Goal: Task Accomplishment & Management: Complete application form

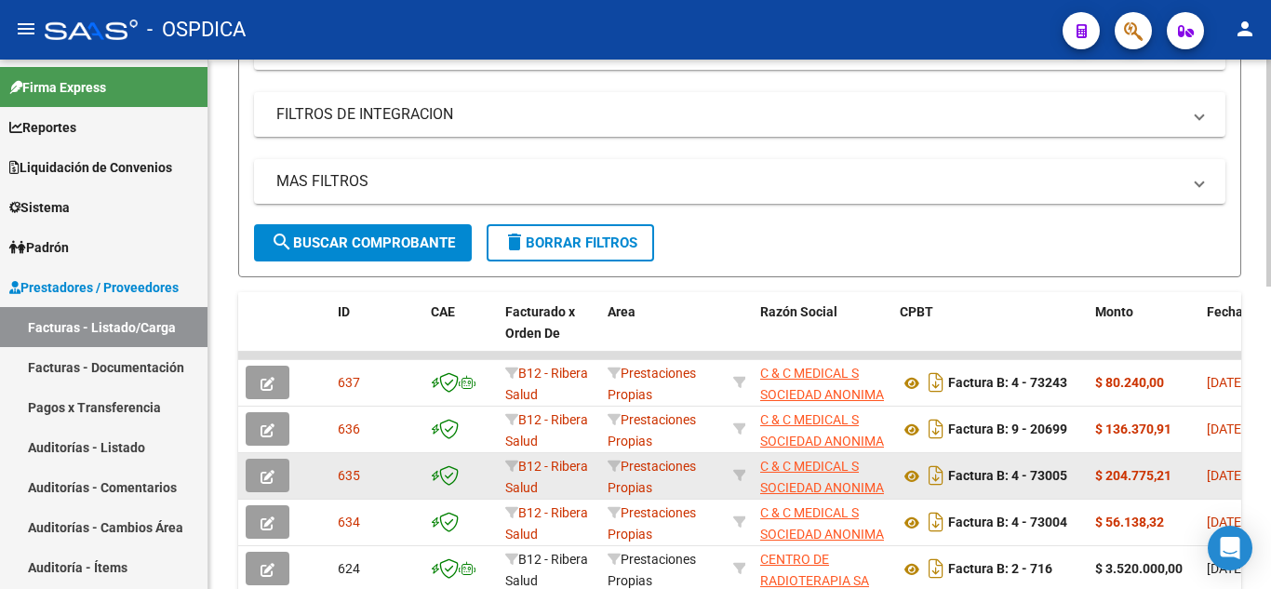
scroll to position [465, 0]
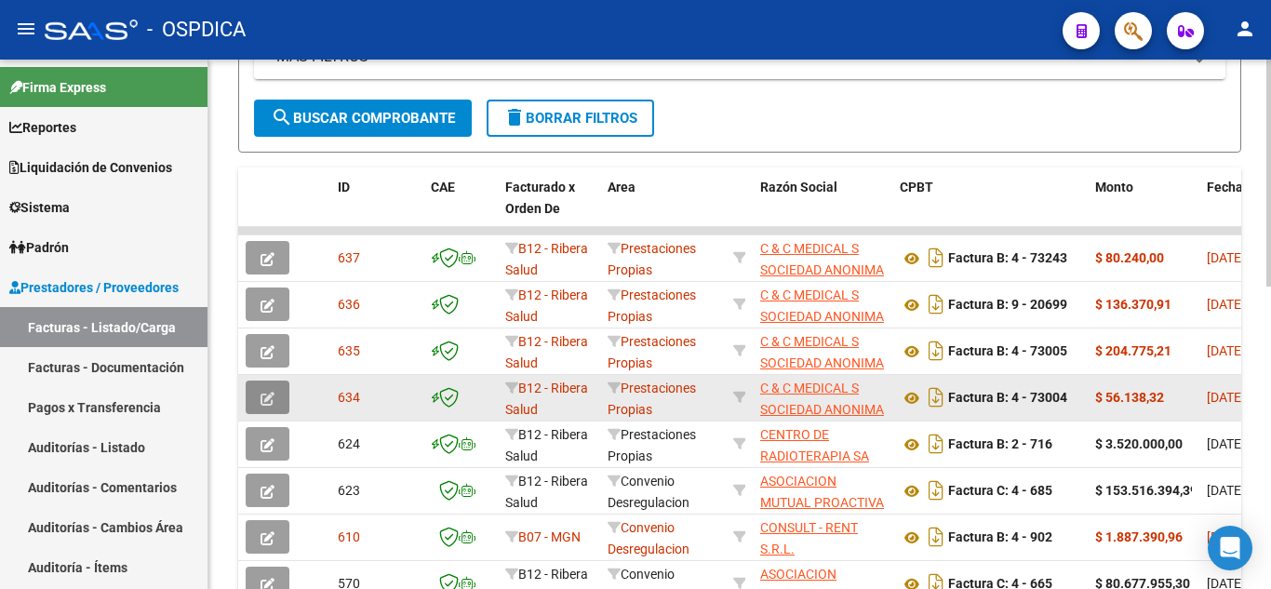
click at [268, 394] on icon "button" at bounding box center [268, 399] width 14 height 14
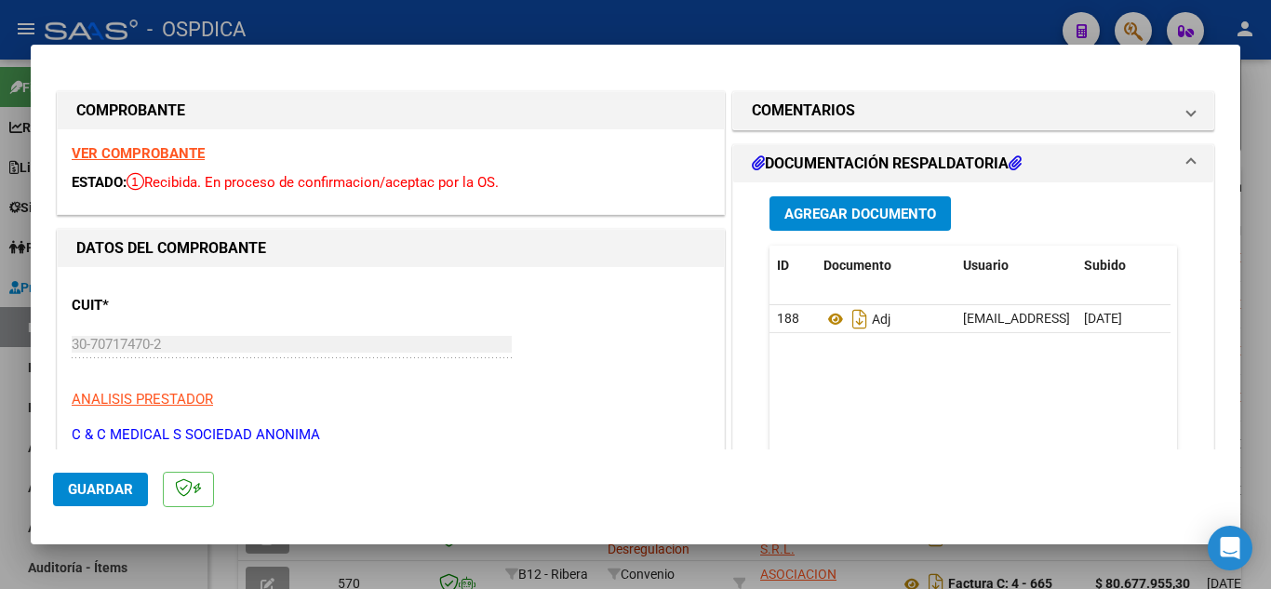
click at [1257, 153] on div at bounding box center [635, 294] width 1271 height 589
type input "$ 0,00"
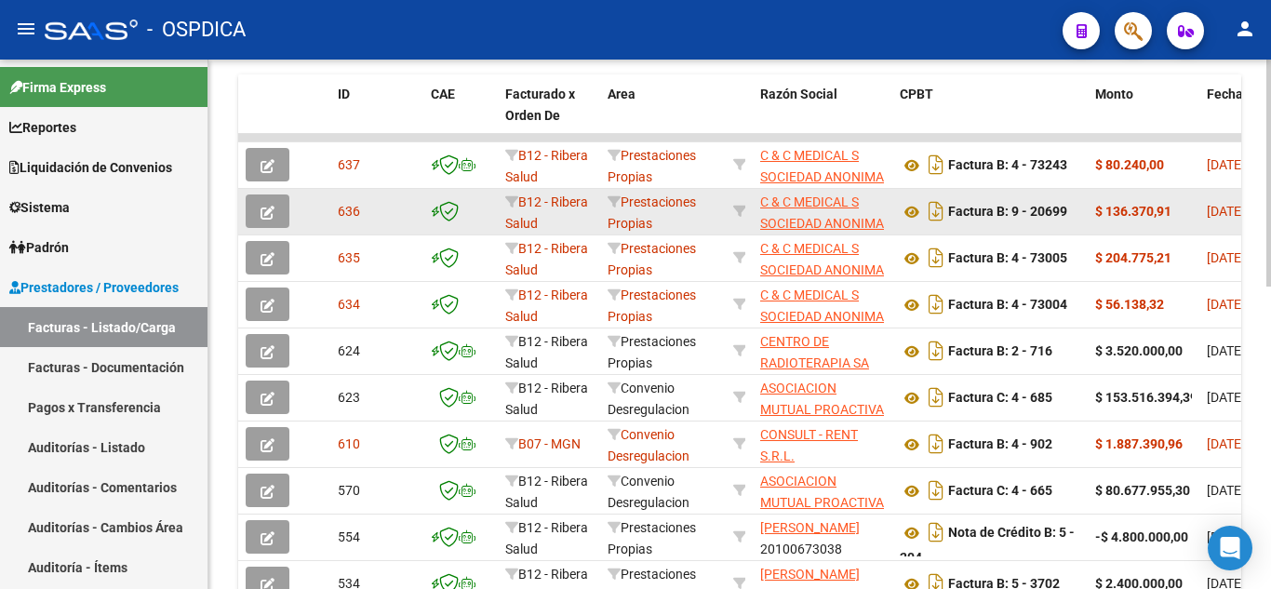
scroll to position [651, 0]
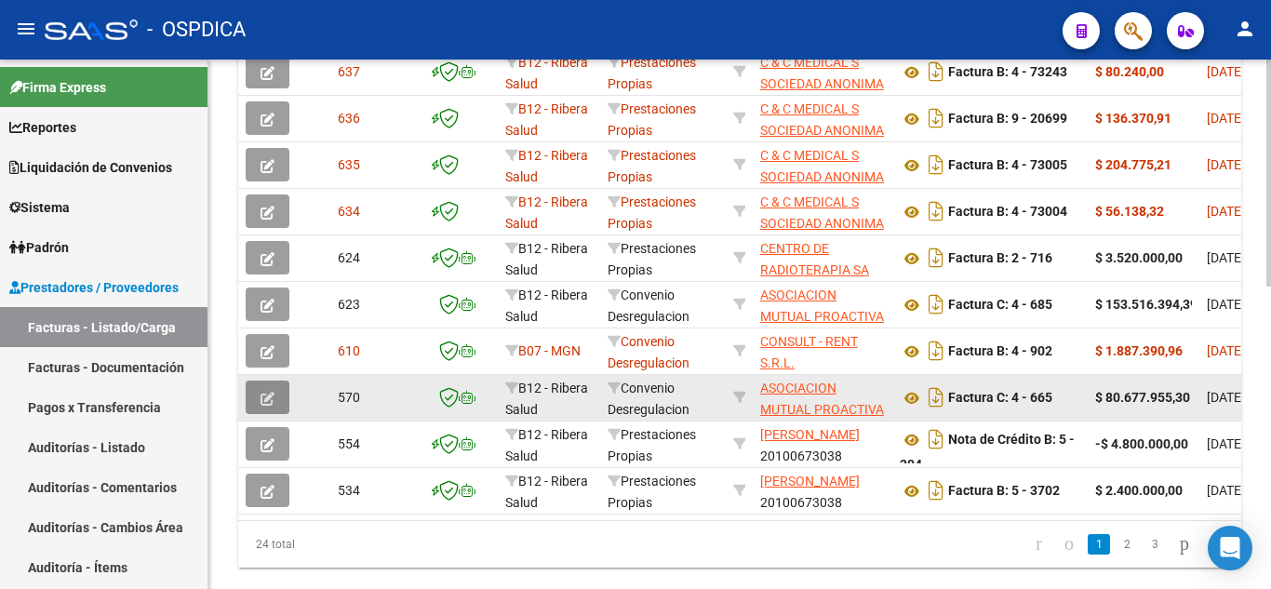
click at [264, 400] on icon "button" at bounding box center [268, 399] width 14 height 14
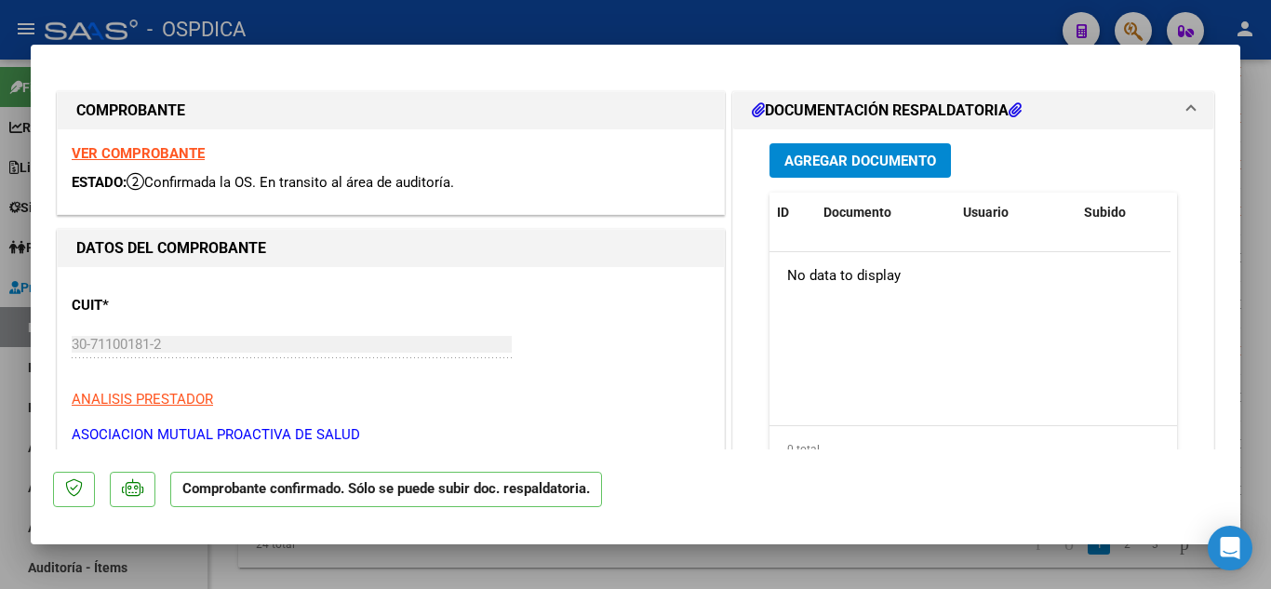
click at [1265, 202] on div at bounding box center [635, 294] width 1271 height 589
type input "$ 0,00"
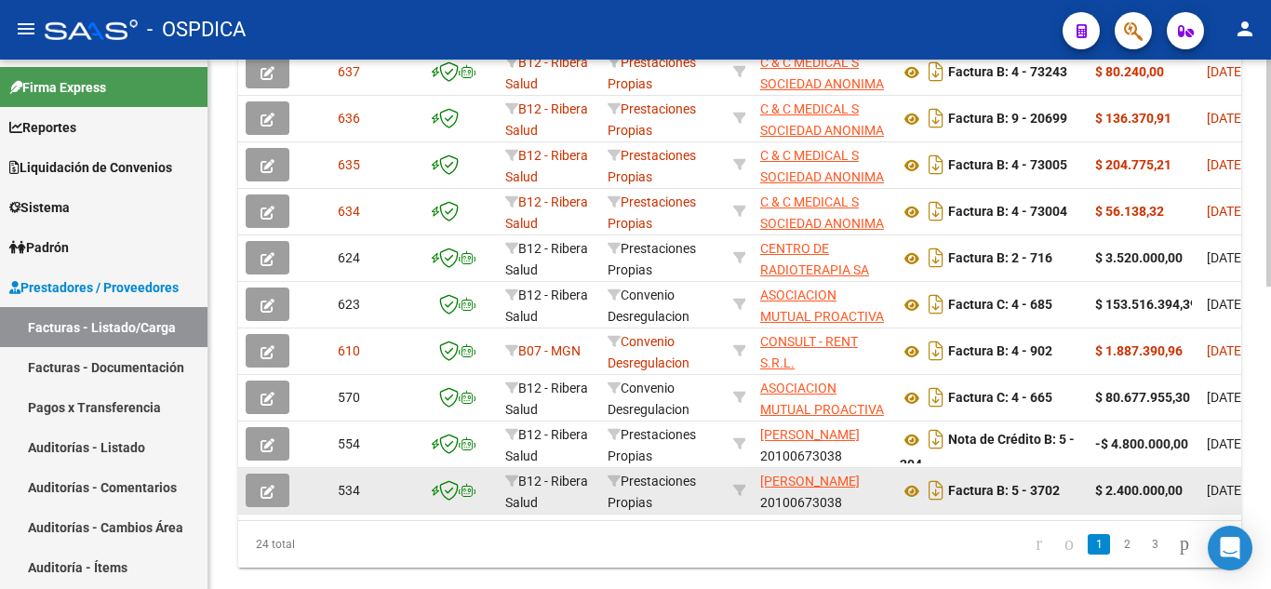
click at [271, 490] on icon "button" at bounding box center [268, 492] width 14 height 14
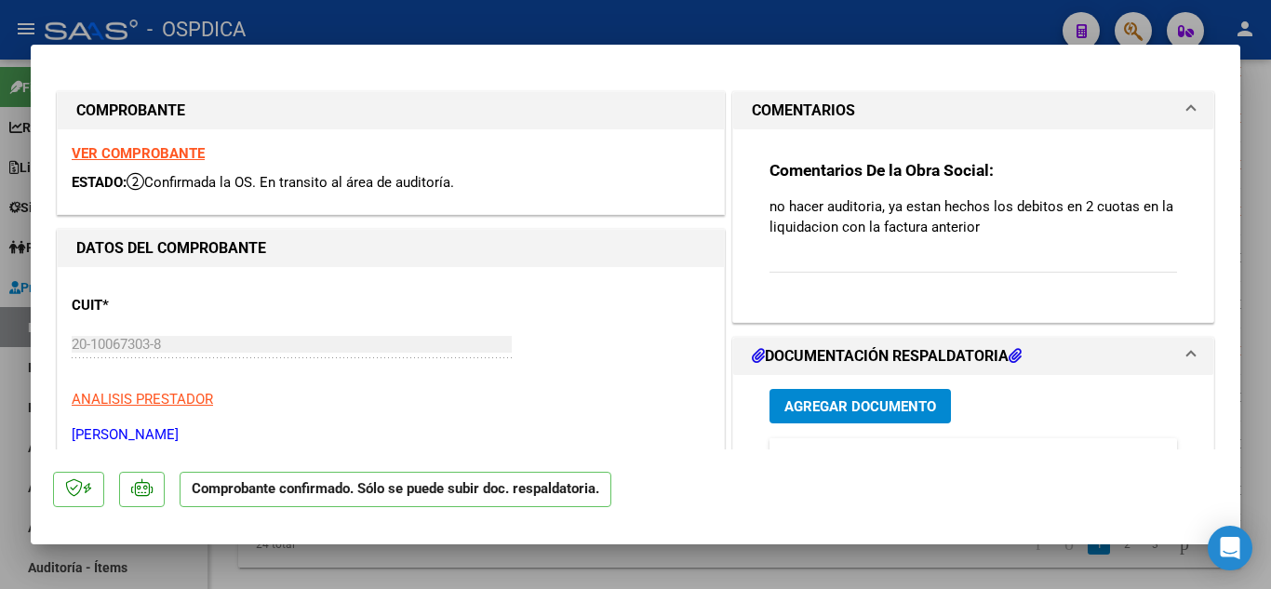
click at [1251, 272] on div at bounding box center [635, 294] width 1271 height 589
type input "$ 0,00"
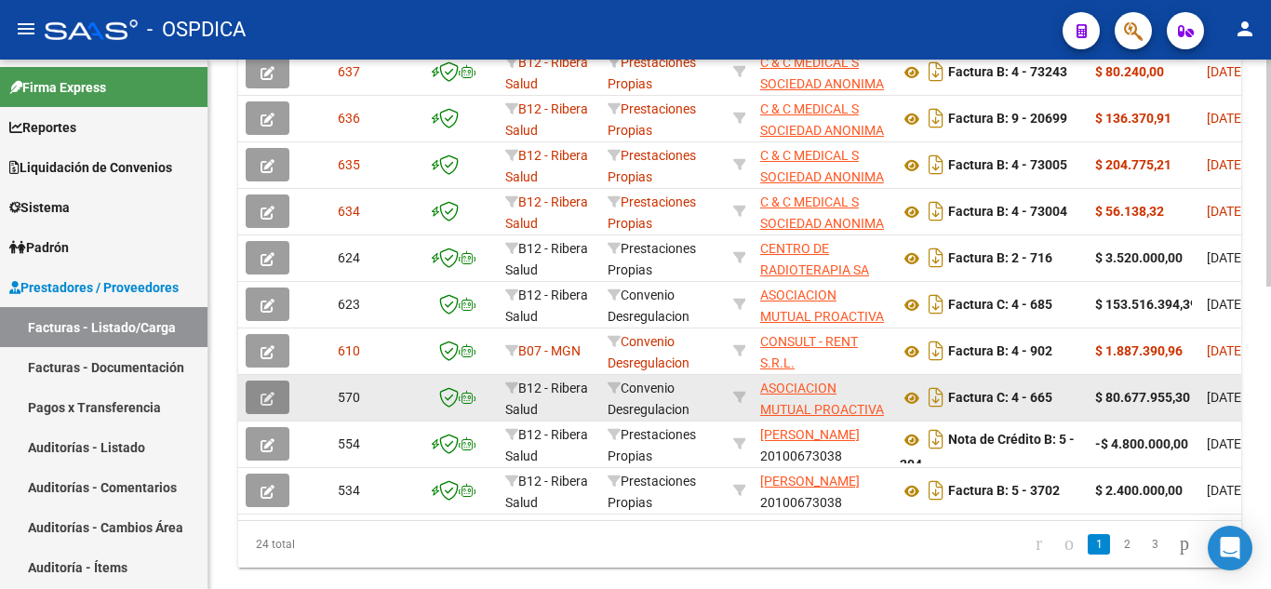
click at [260, 397] on button "button" at bounding box center [268, 397] width 44 height 33
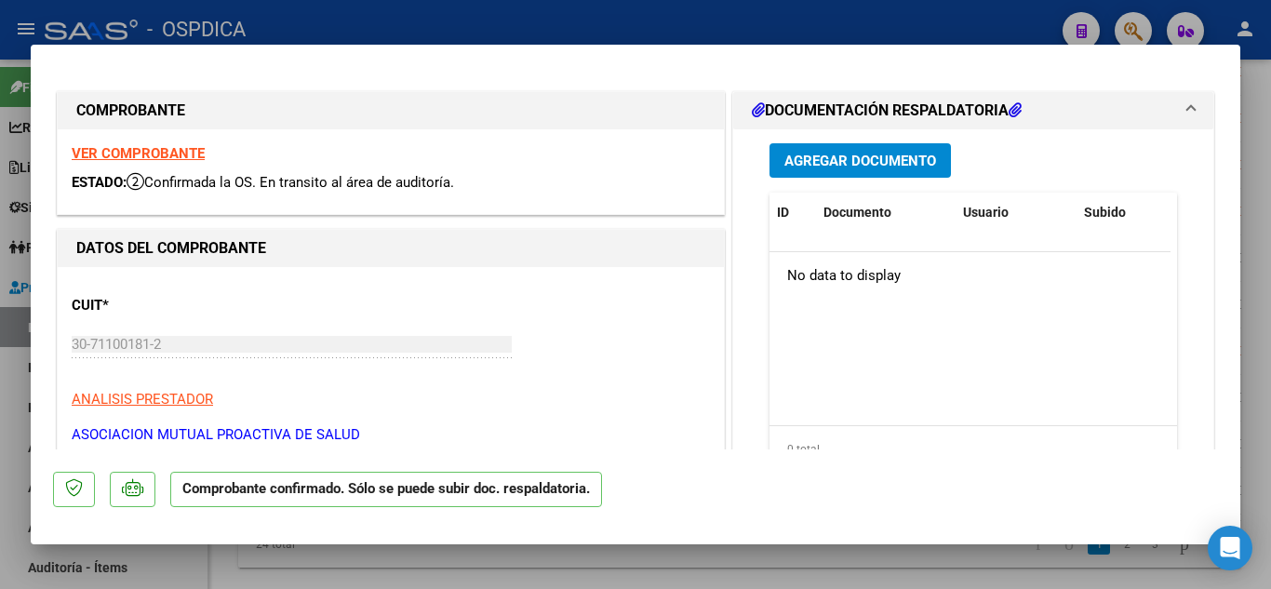
click at [1257, 152] on div at bounding box center [635, 294] width 1271 height 589
type input "$ 0,00"
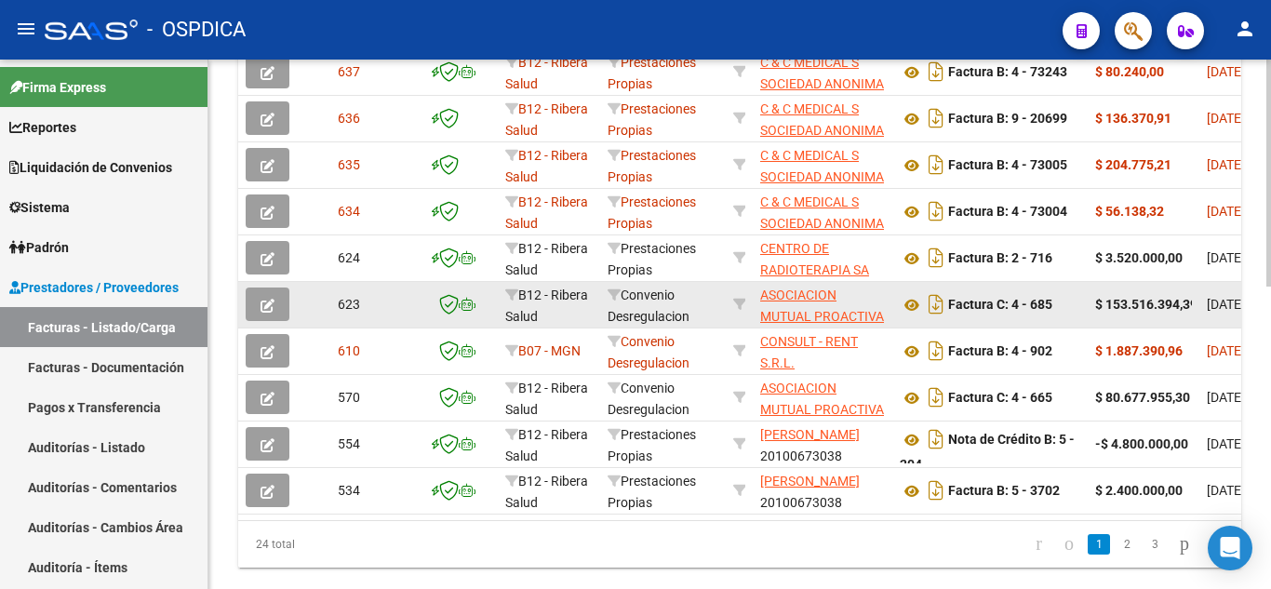
click at [266, 294] on button "button" at bounding box center [268, 304] width 44 height 33
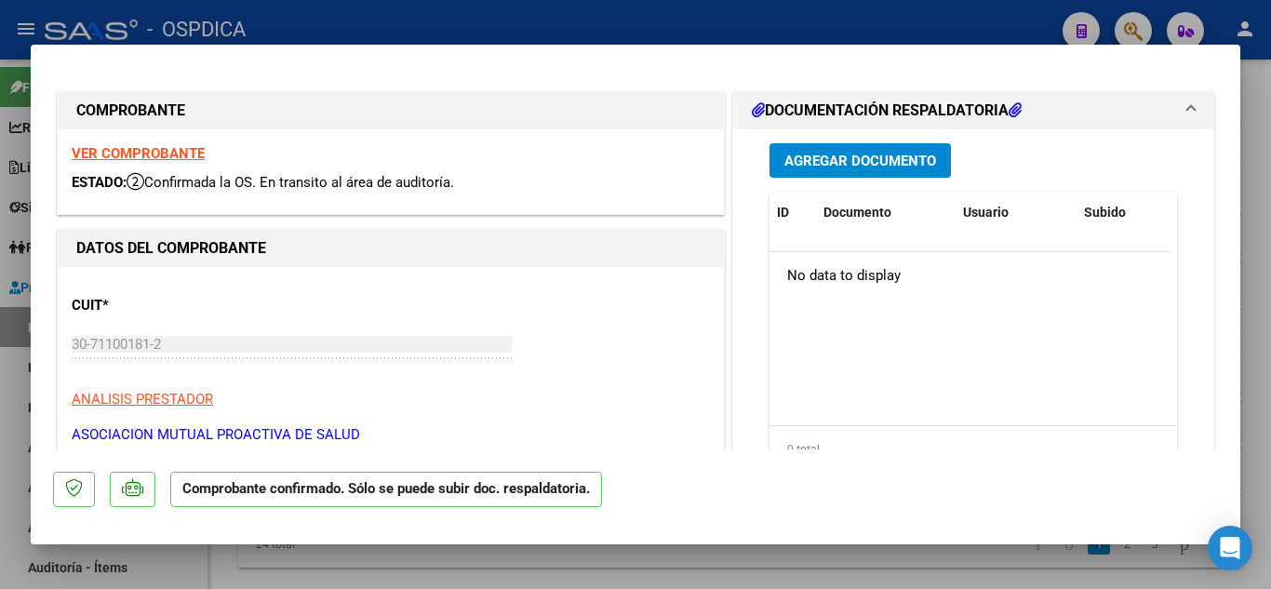
click at [1266, 157] on div at bounding box center [635, 294] width 1271 height 589
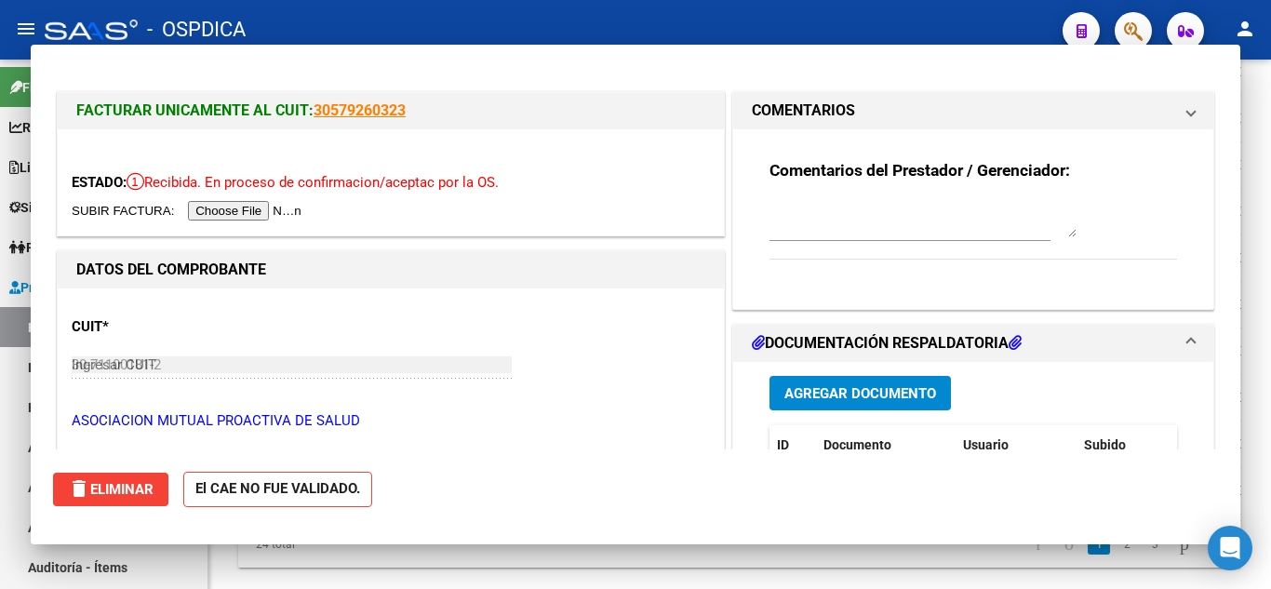
type input "$ 0,00"
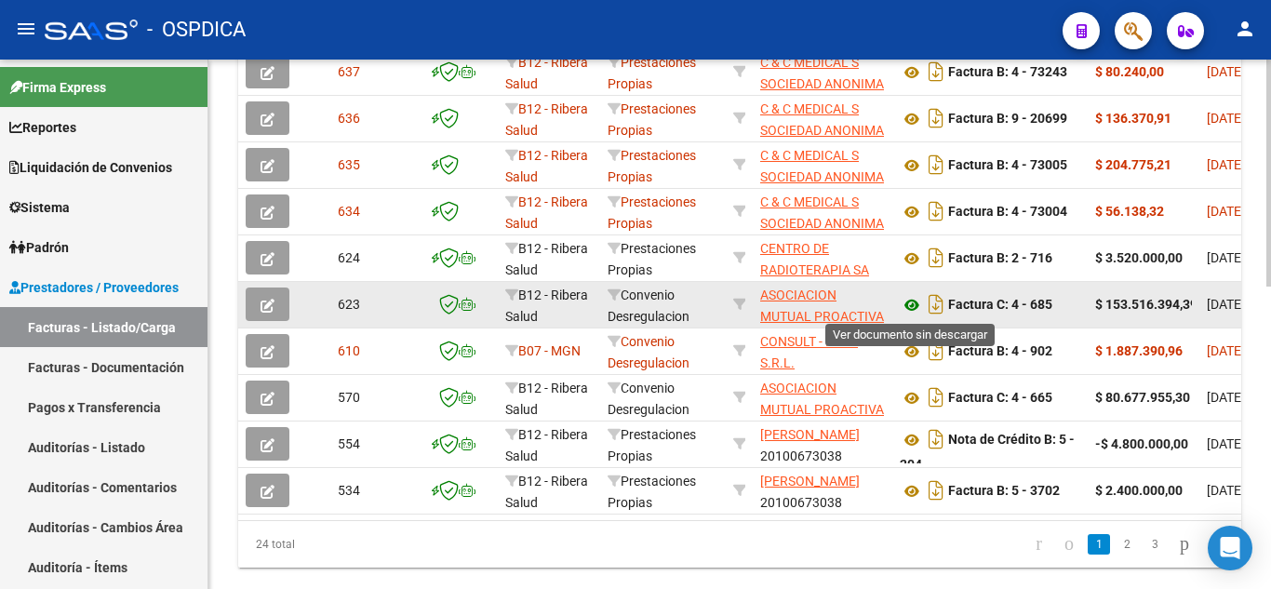
click at [911, 302] on icon at bounding box center [912, 305] width 24 height 22
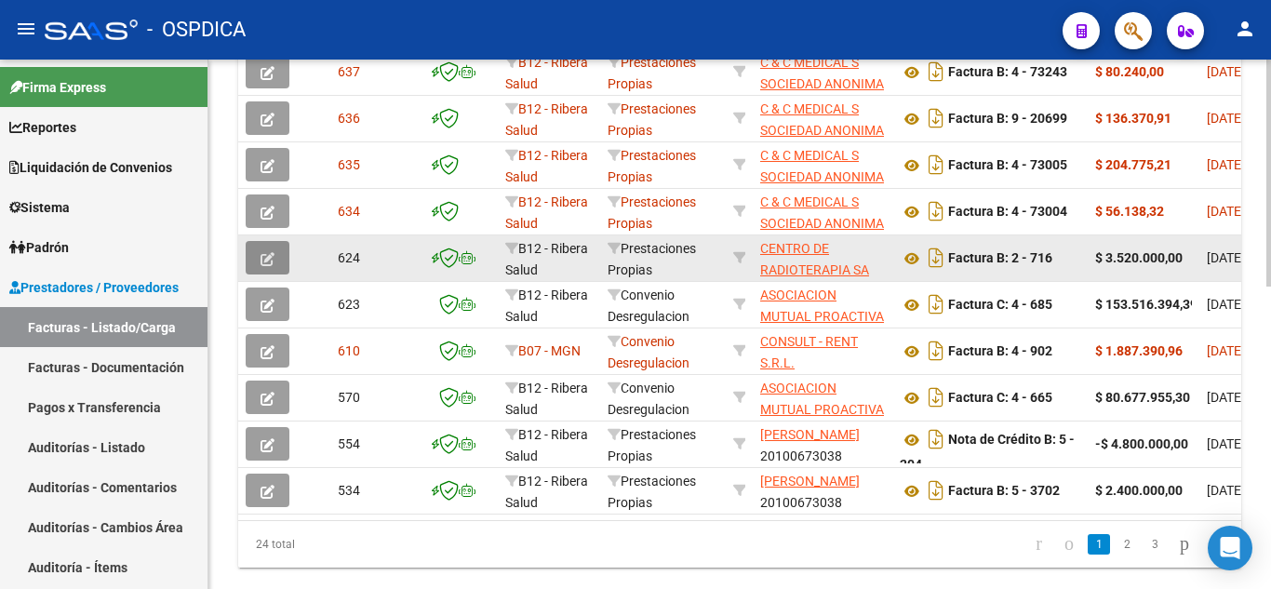
click at [268, 252] on icon "button" at bounding box center [268, 259] width 14 height 14
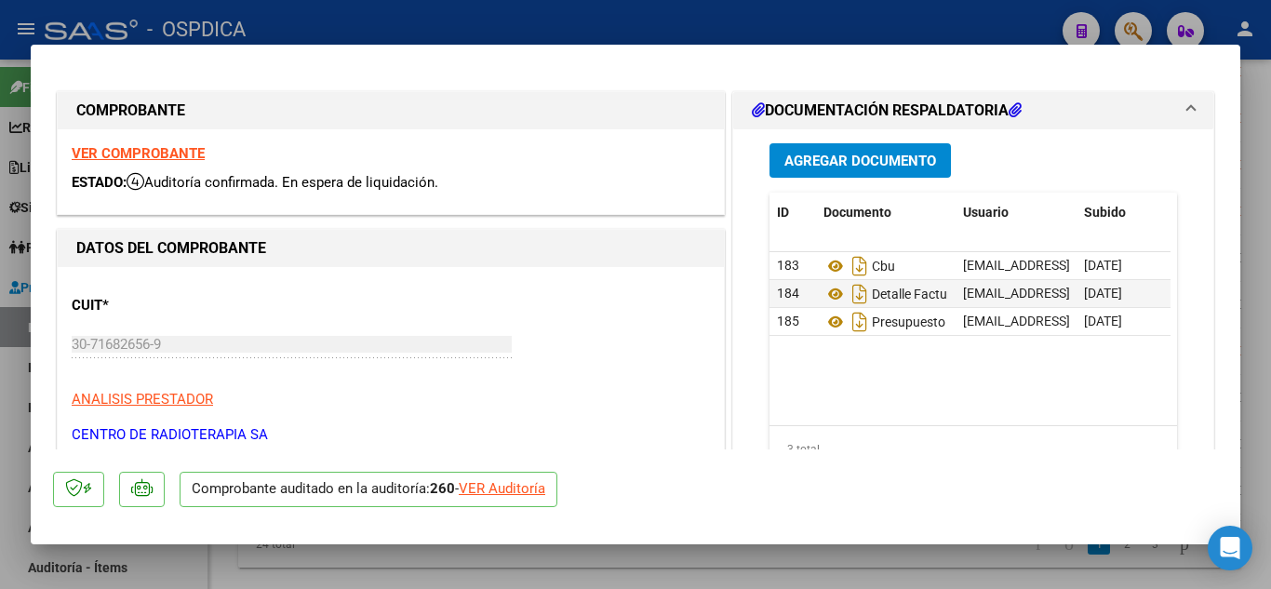
click at [523, 489] on div "VER Auditoría" at bounding box center [502, 488] width 87 height 21
type input "$ 0,00"
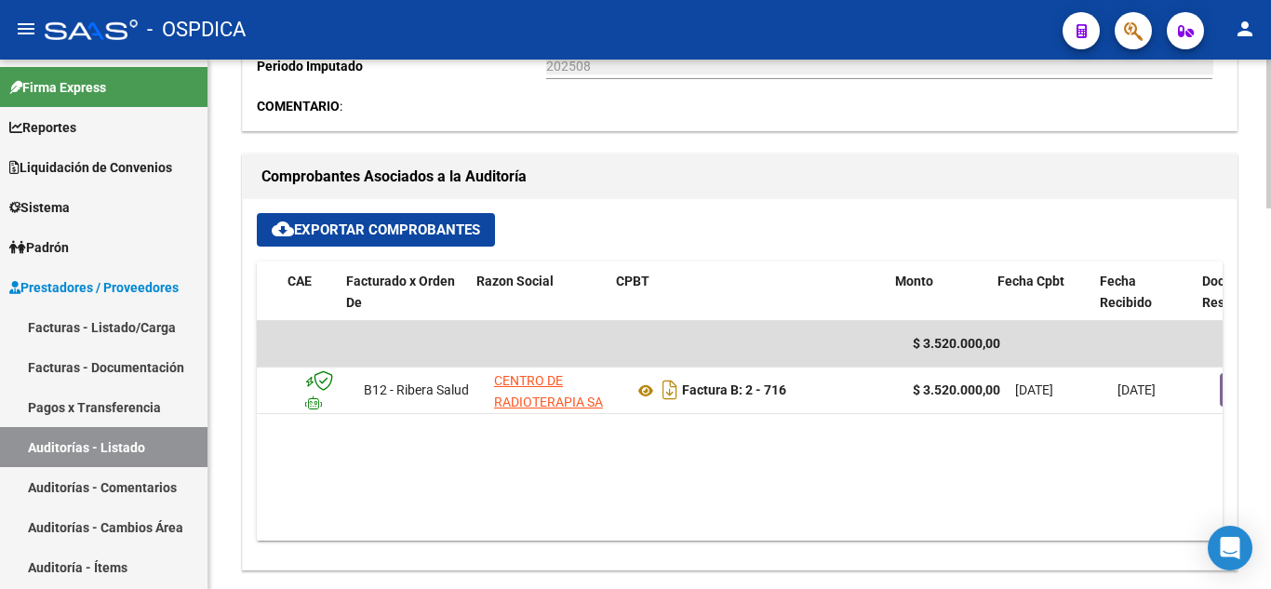
scroll to position [0, 48]
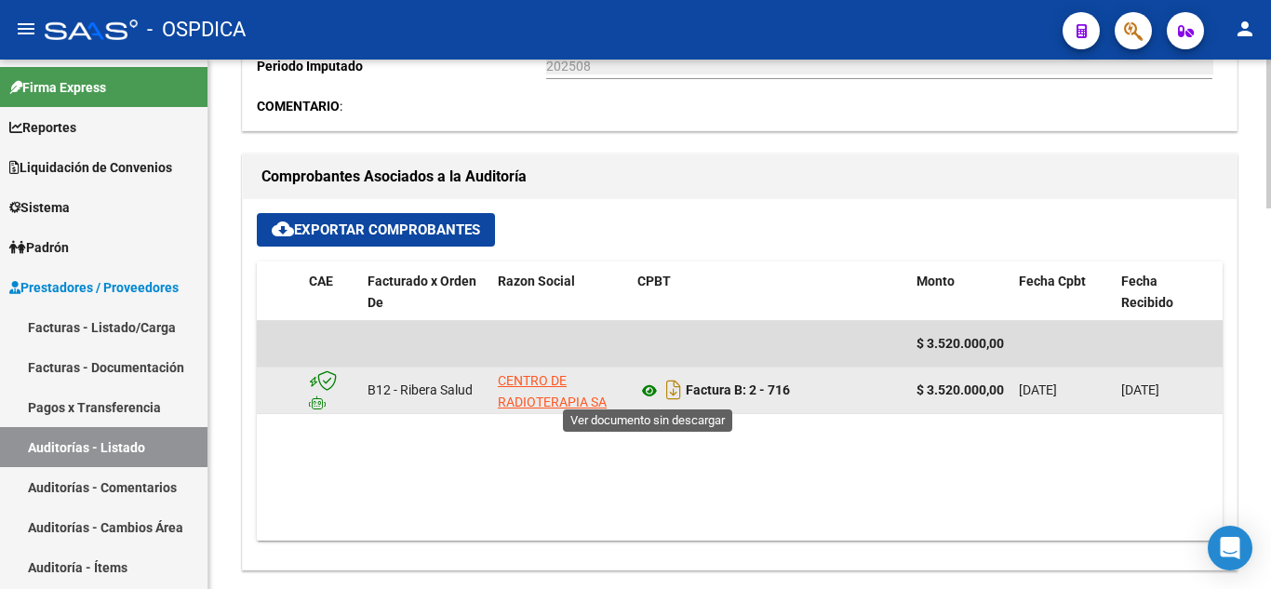
click at [648, 389] on icon at bounding box center [649, 391] width 24 height 22
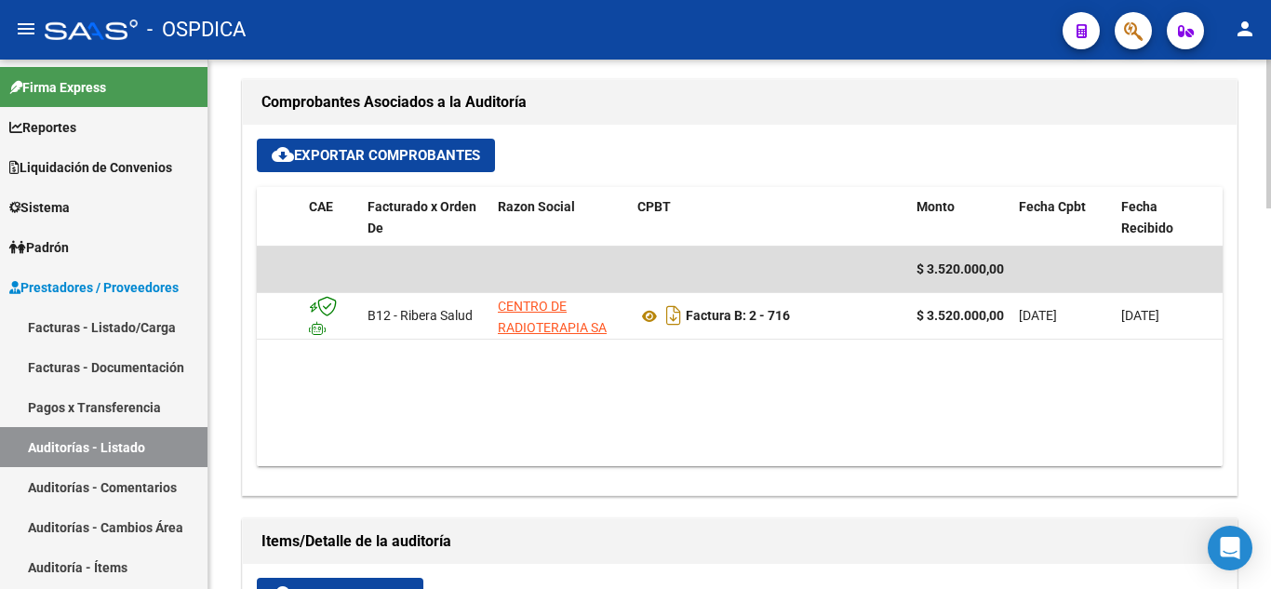
scroll to position [744, 0]
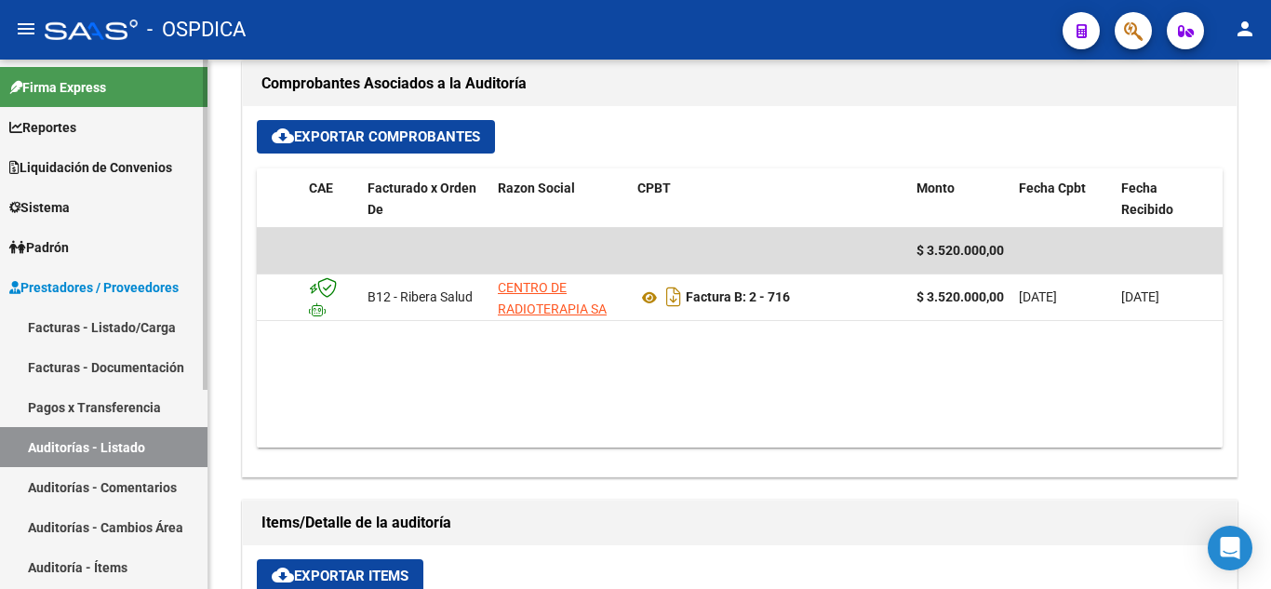
click at [105, 322] on link "Facturas - Listado/Carga" at bounding box center [104, 327] width 208 height 40
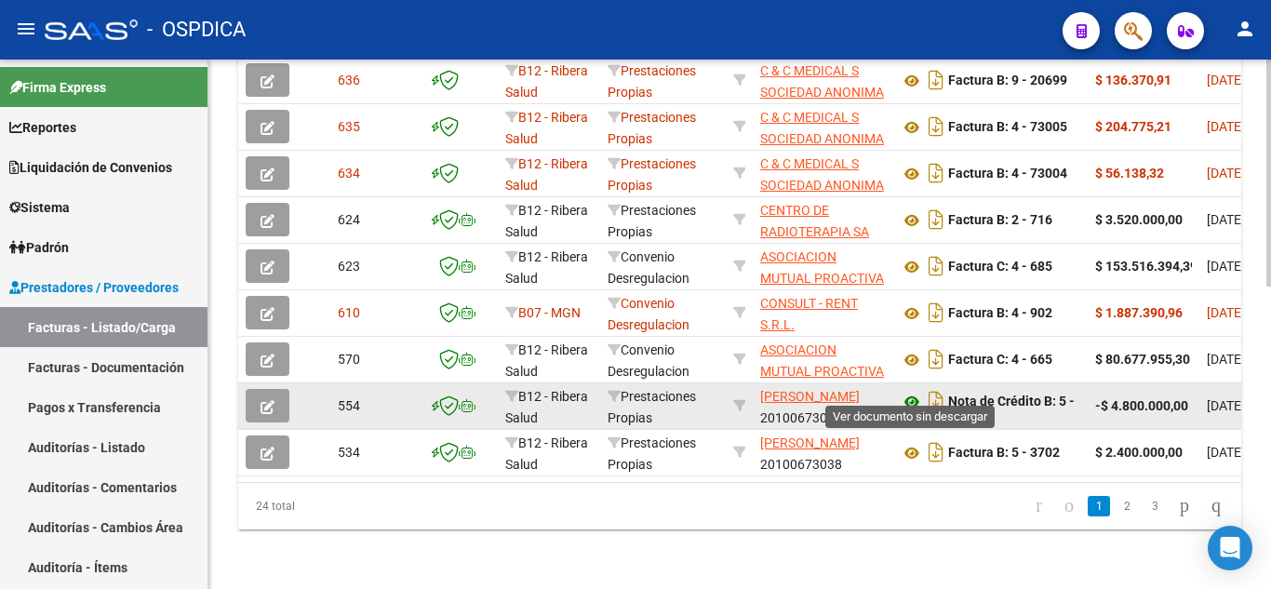
scroll to position [611, 0]
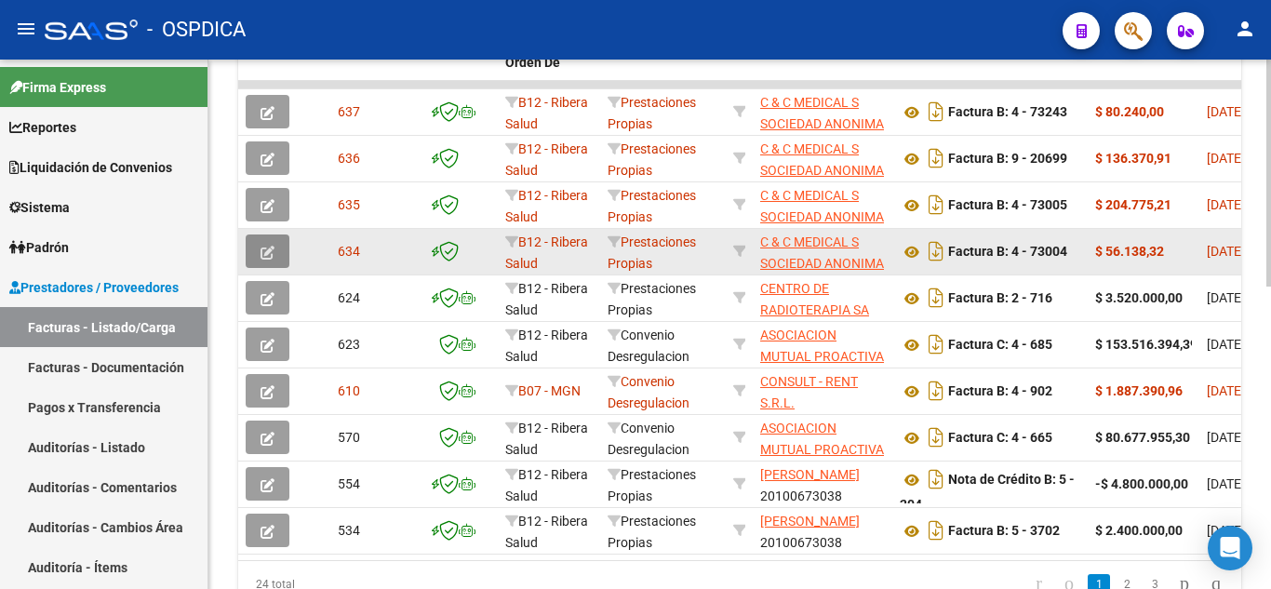
click at [268, 251] on icon "button" at bounding box center [268, 253] width 14 height 14
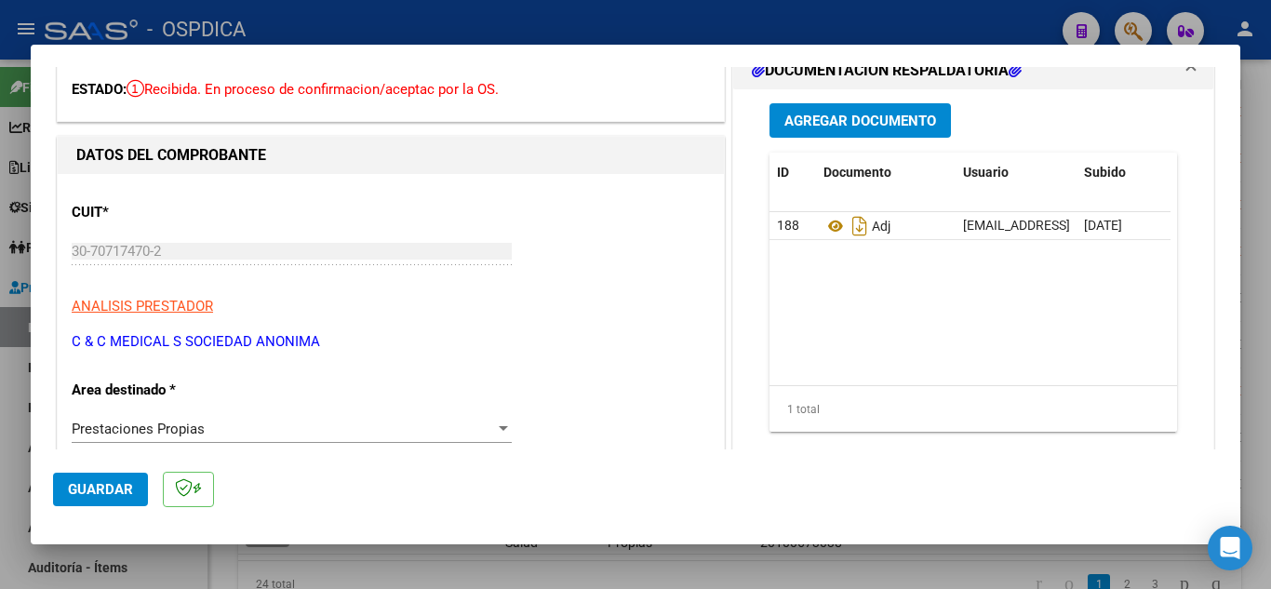
scroll to position [0, 0]
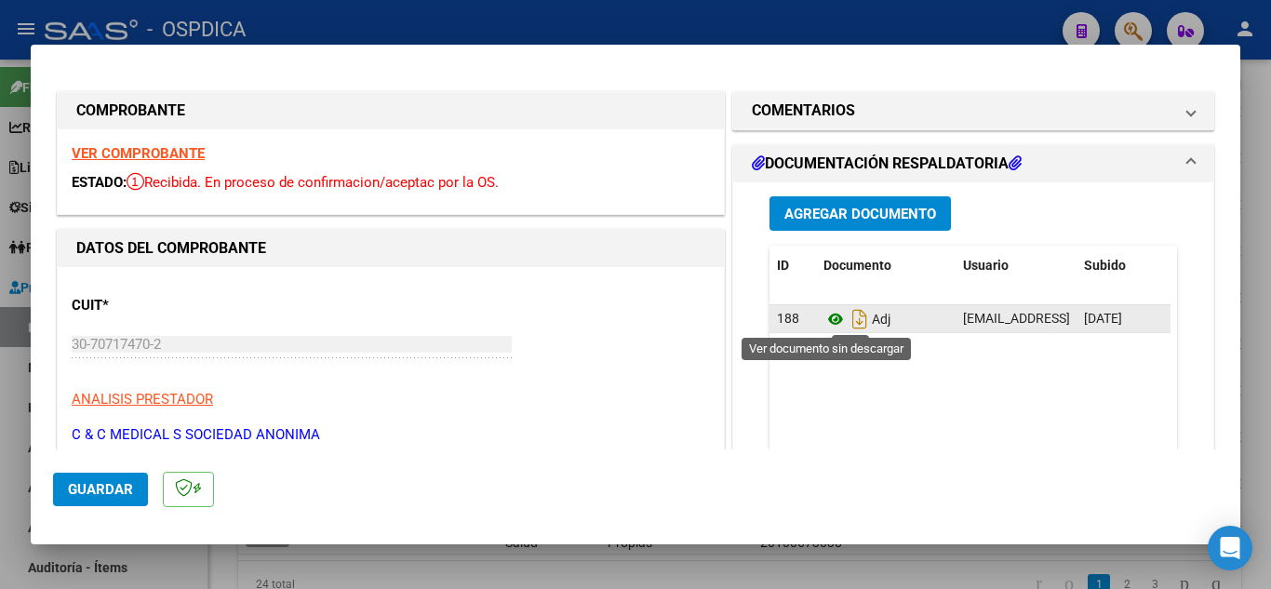
click at [828, 319] on icon at bounding box center [836, 319] width 24 height 22
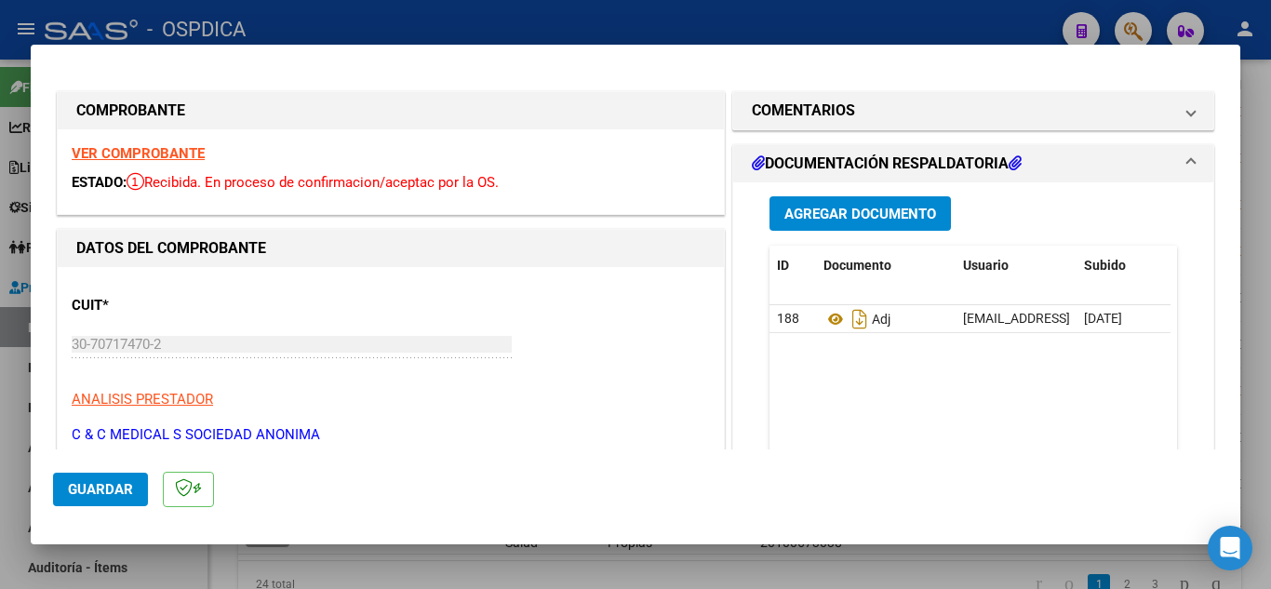
click at [753, 159] on icon at bounding box center [758, 162] width 13 height 15
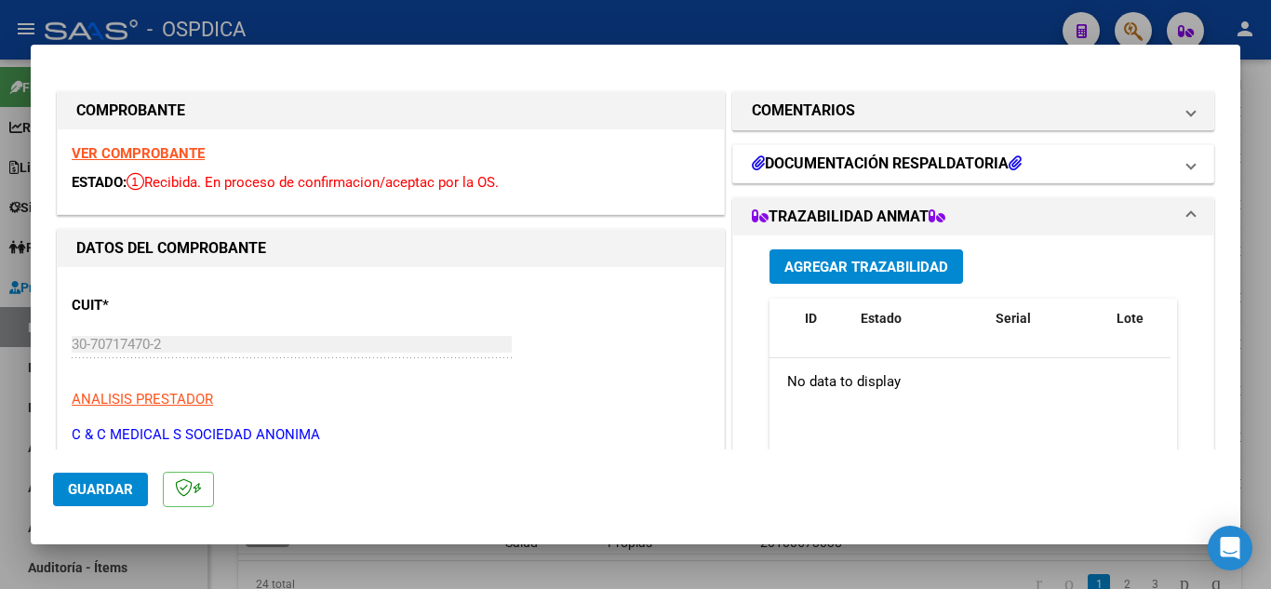
click at [1118, 152] on mat-expansion-panel-header "DOCUMENTACIÓN RESPALDATORIA" at bounding box center [973, 163] width 480 height 37
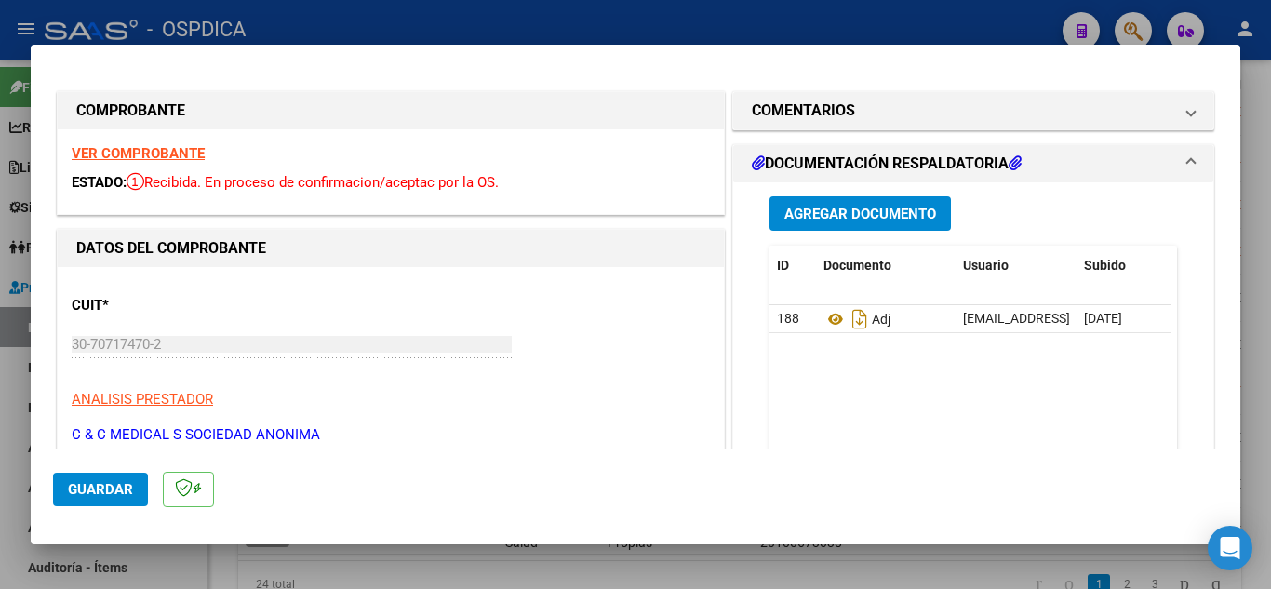
click at [1259, 265] on div at bounding box center [635, 294] width 1271 height 589
type input "$ 0,00"
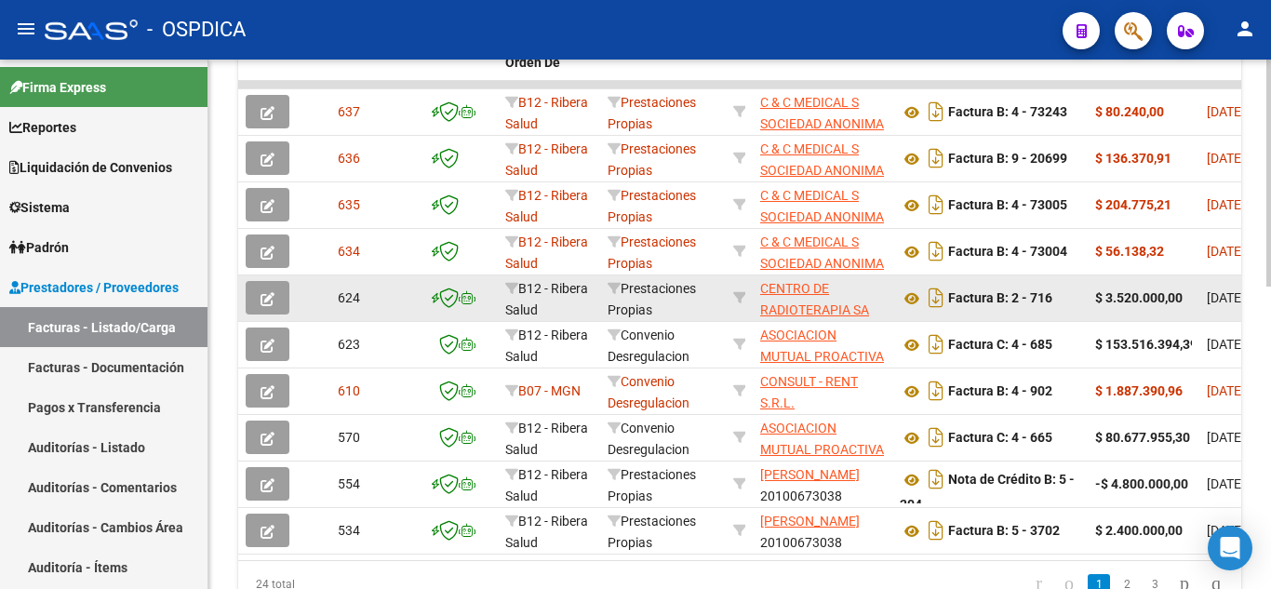
click at [271, 290] on span "button" at bounding box center [268, 297] width 14 height 17
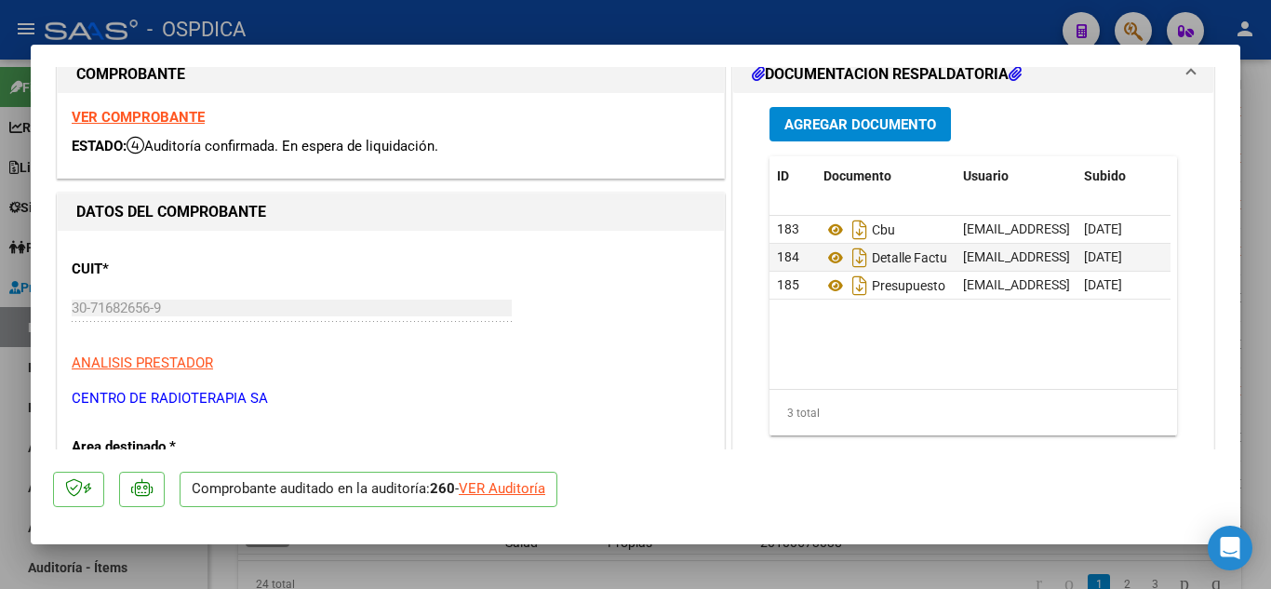
scroll to position [13, 0]
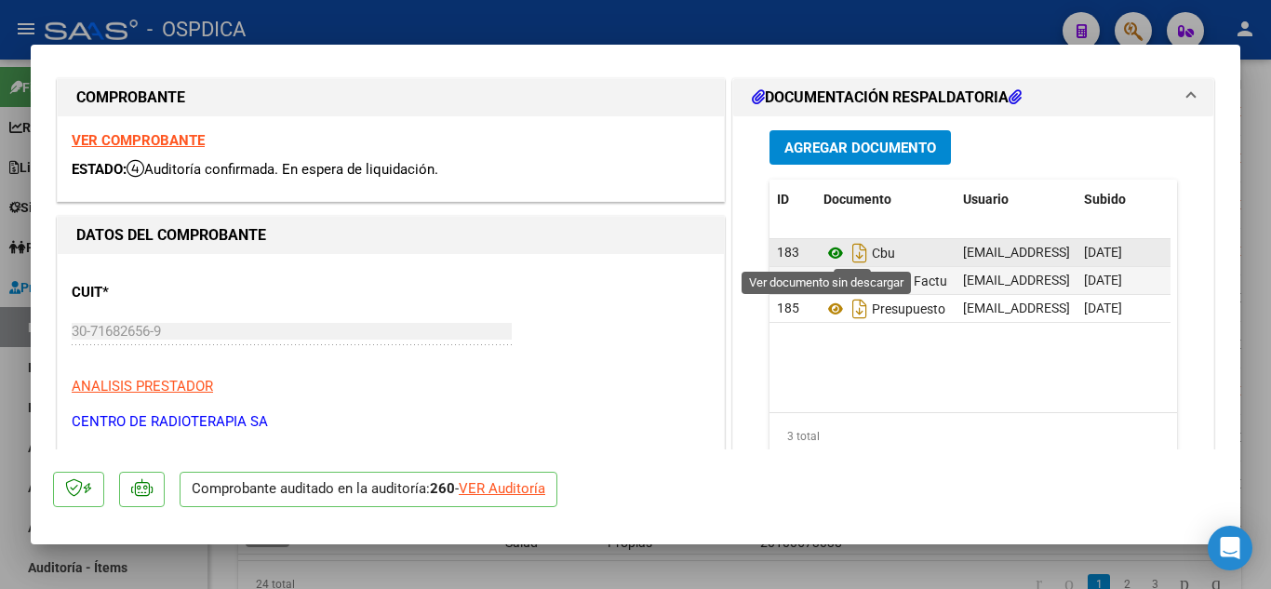
click at [832, 251] on icon at bounding box center [836, 253] width 24 height 22
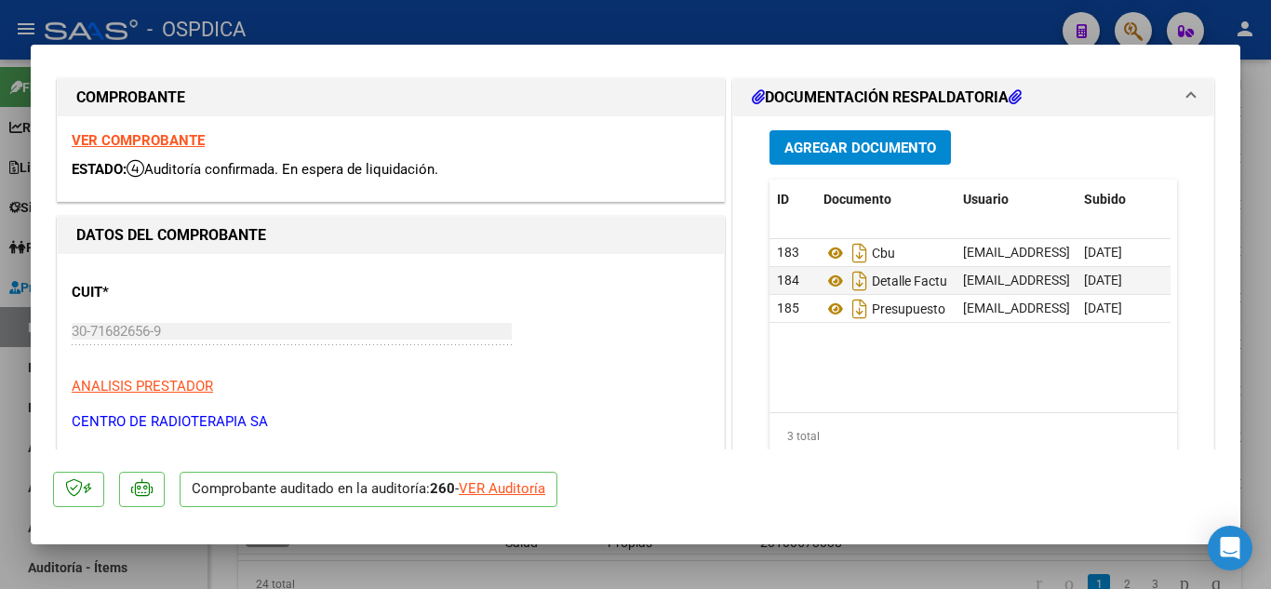
click at [1252, 113] on div at bounding box center [635, 294] width 1271 height 589
type input "$ 0,00"
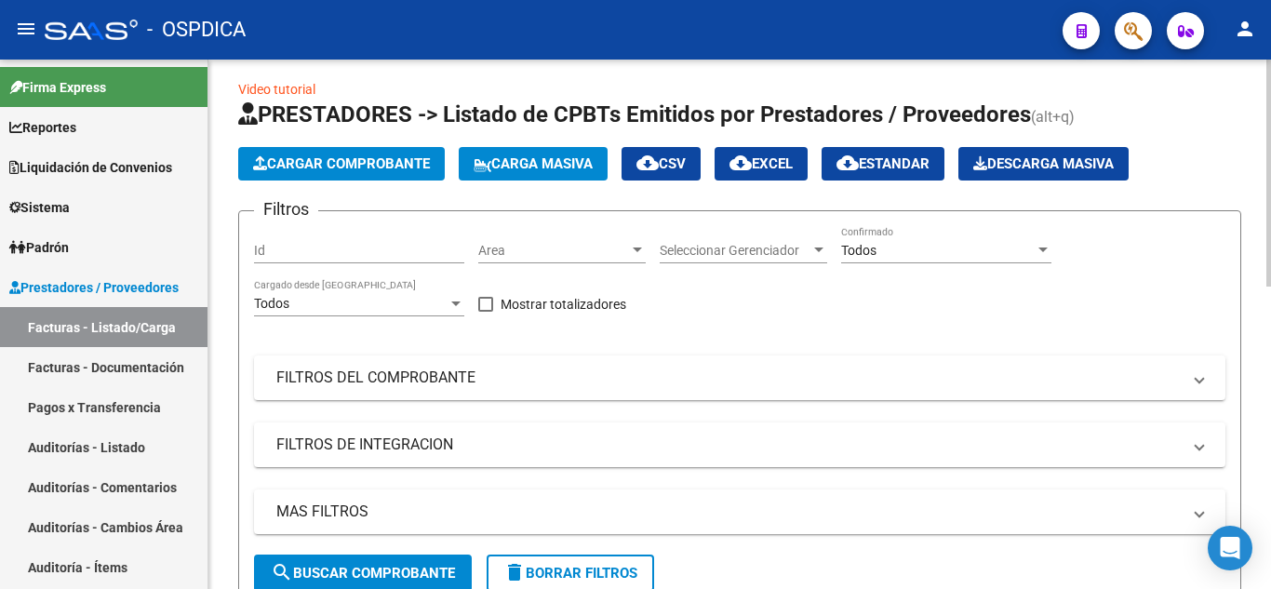
scroll to position [0, 0]
